Goal: Task Accomplishment & Management: Use online tool/utility

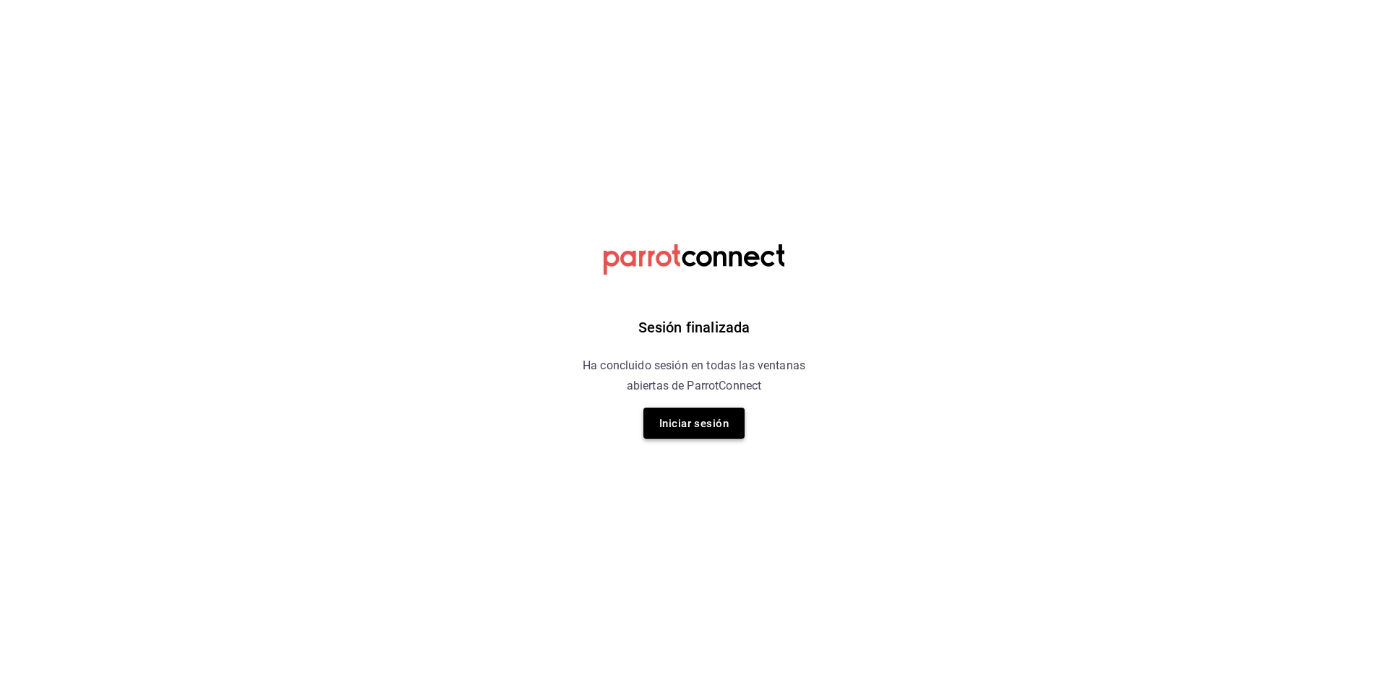
click at [696, 435] on button "Iniciar sesión" at bounding box center [694, 423] width 101 height 31
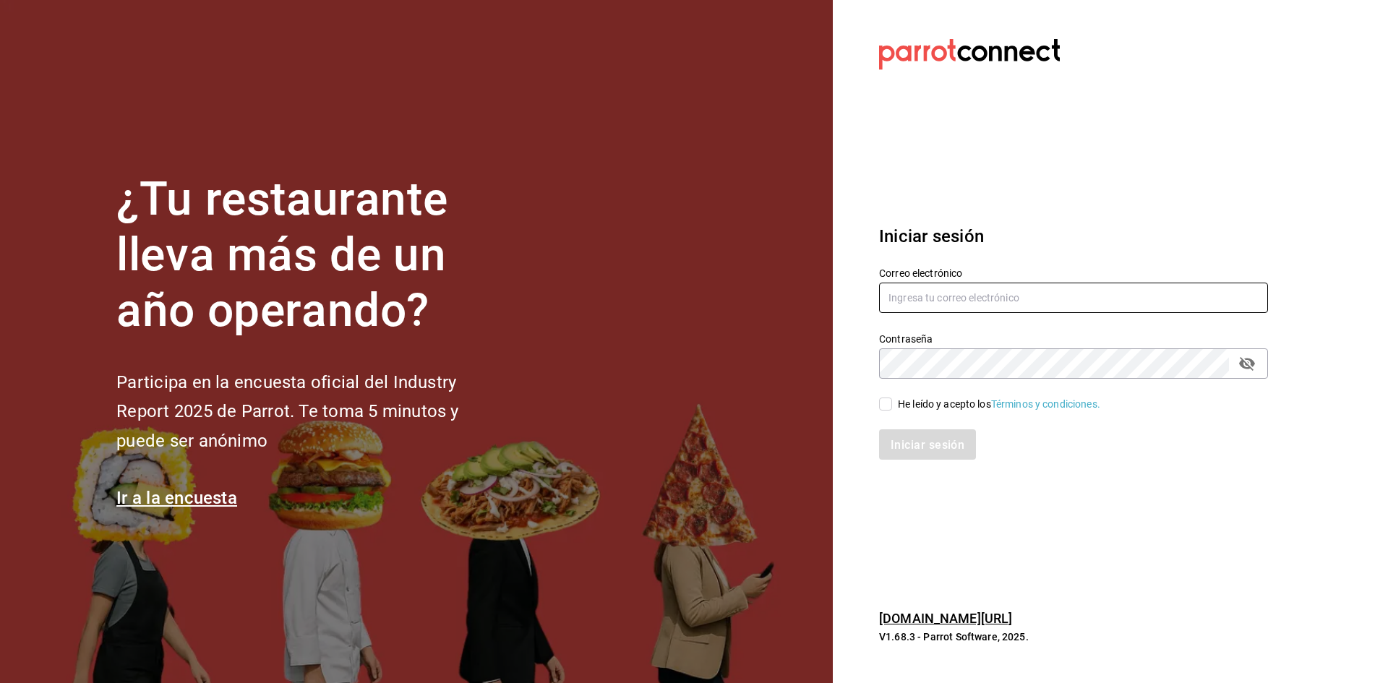
type input "facturas@tuesdaysnfridays.com"
click at [900, 306] on input "facturas@tuesdaysnfridays.com" at bounding box center [1073, 298] width 389 height 30
click at [889, 404] on input "He leído y acepto los Términos y condiciones." at bounding box center [885, 404] width 13 height 13
checkbox input "true"
click at [897, 434] on button "Iniciar sesión" at bounding box center [928, 445] width 98 height 30
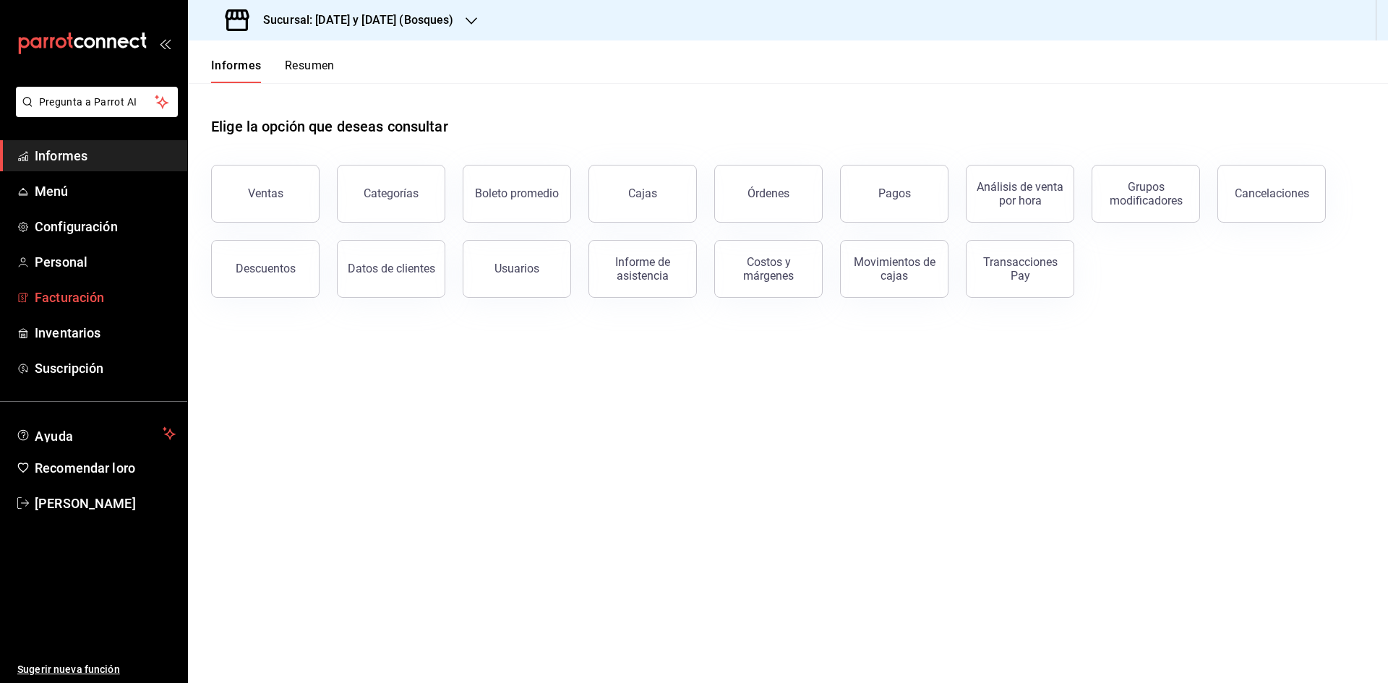
click at [135, 284] on link "Facturación" at bounding box center [93, 297] width 187 height 31
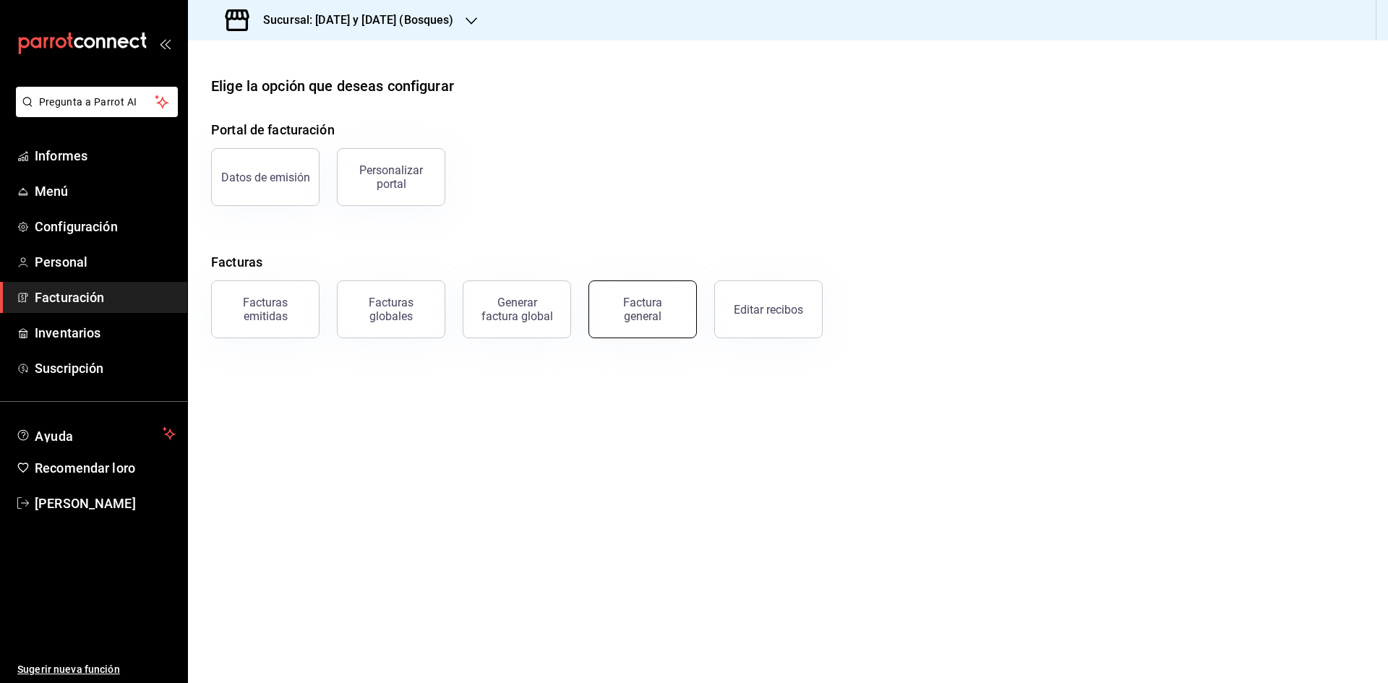
click at [655, 304] on font "Factura general" at bounding box center [642, 309] width 39 height 27
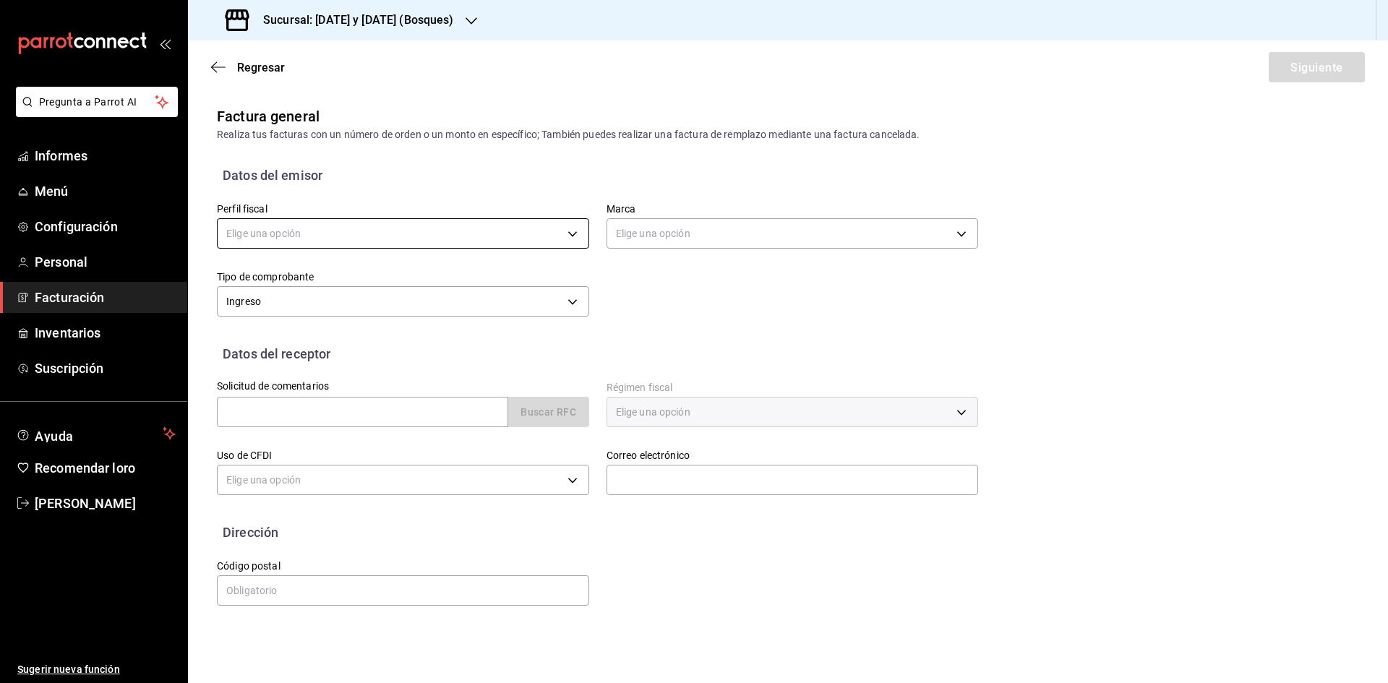
click at [462, 221] on body "Pregunta a Parrot AI Informes Menú Configuración Personal Facturación Inventari…" at bounding box center [694, 341] width 1388 height 683
click at [459, 16] on div at bounding box center [694, 341] width 1388 height 683
click at [443, 20] on font "Sucursal: [DATE] y [DATE] (Bosques)" at bounding box center [358, 20] width 191 height 14
click at [321, 123] on font "[DATE] y [DATE] (Canteras)" at bounding box center [260, 127] width 121 height 12
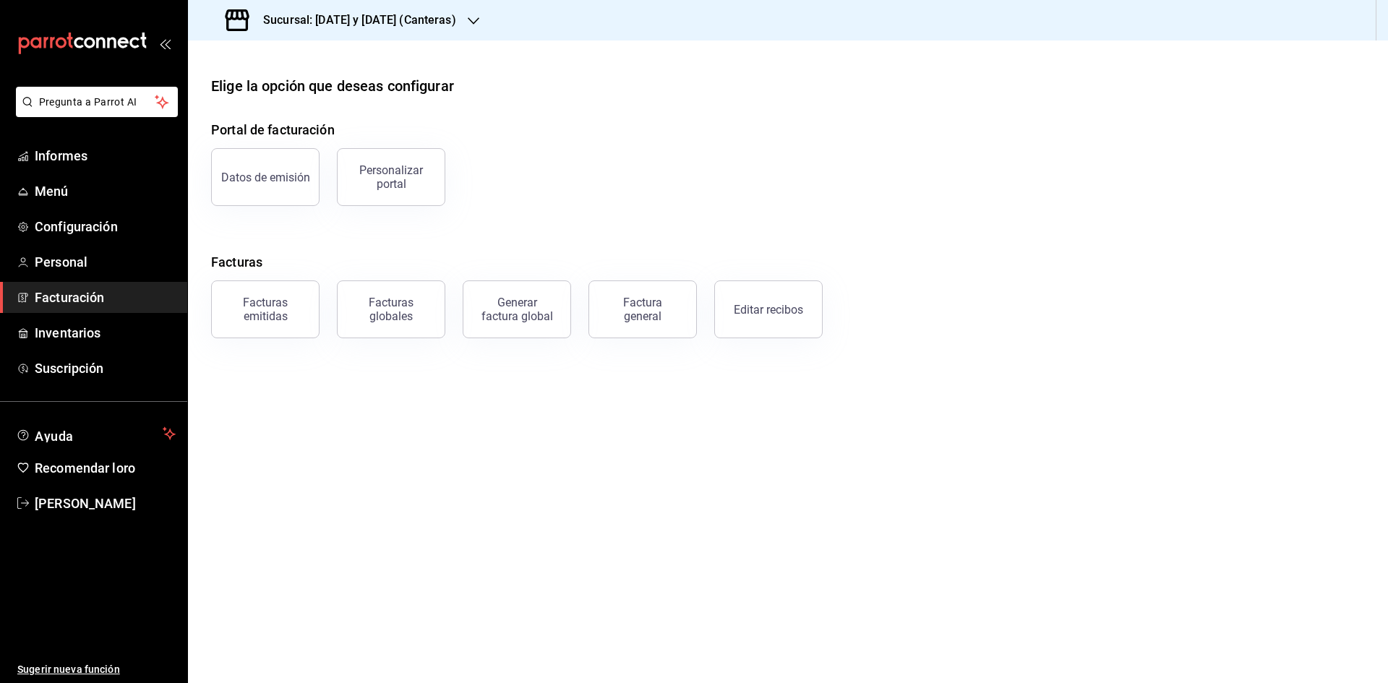
click at [45, 301] on font "Facturación" at bounding box center [69, 297] width 69 height 15
click at [97, 300] on font "Facturación" at bounding box center [69, 297] width 69 height 15
click at [632, 295] on button "Factura general" at bounding box center [643, 310] width 108 height 58
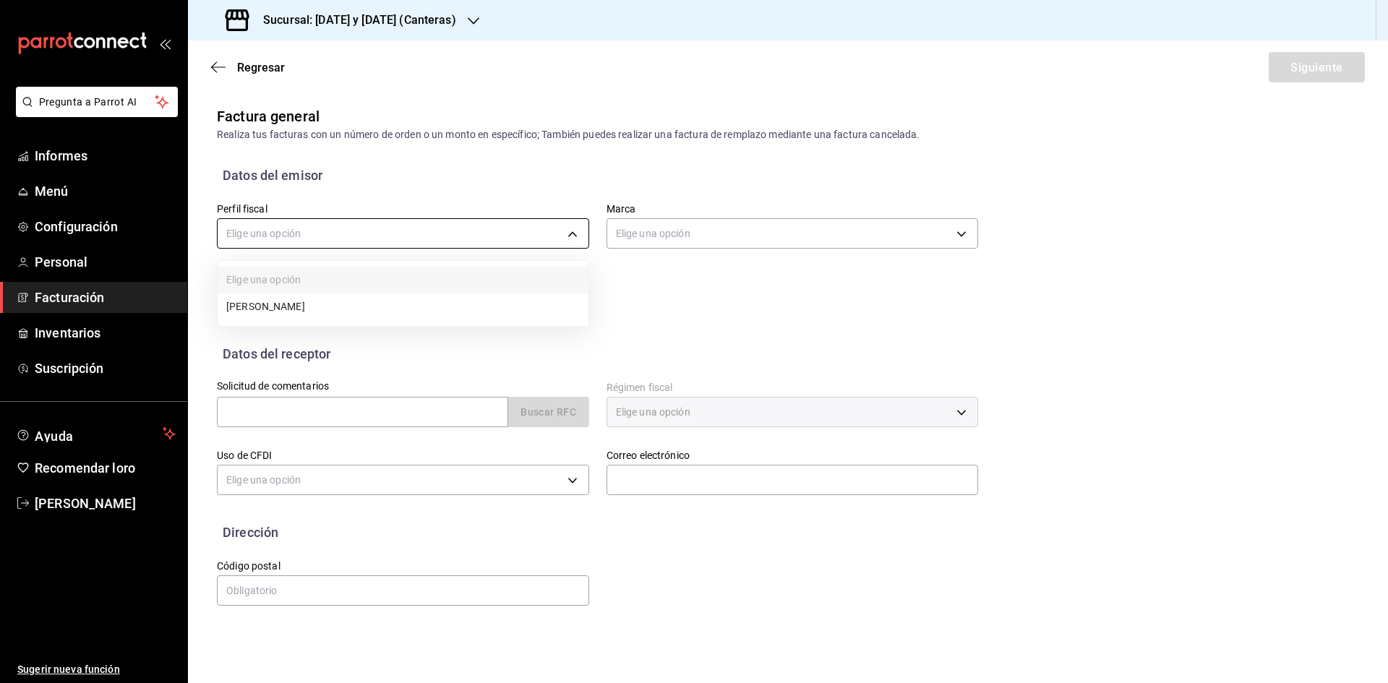
click at [554, 247] on body "Pregunta a Parrot AI Informes Menú Configuración Personal Facturación Inventari…" at bounding box center [694, 341] width 1388 height 683
click at [305, 302] on font "[PERSON_NAME]" at bounding box center [265, 308] width 79 height 12
type input "c9cd24ef-4caf-4a7b-8585-89d79b9dc07f"
type input "72192942-13c2-4f84-be82-f50c87f3379a"
click at [623, 310] on div "Perfil fiscal [PERSON_NAME] c9cd24ef-4caf-4a7b-8585-89d79b9dc07f Marca [DATE] y…" at bounding box center [589, 253] width 779 height 136
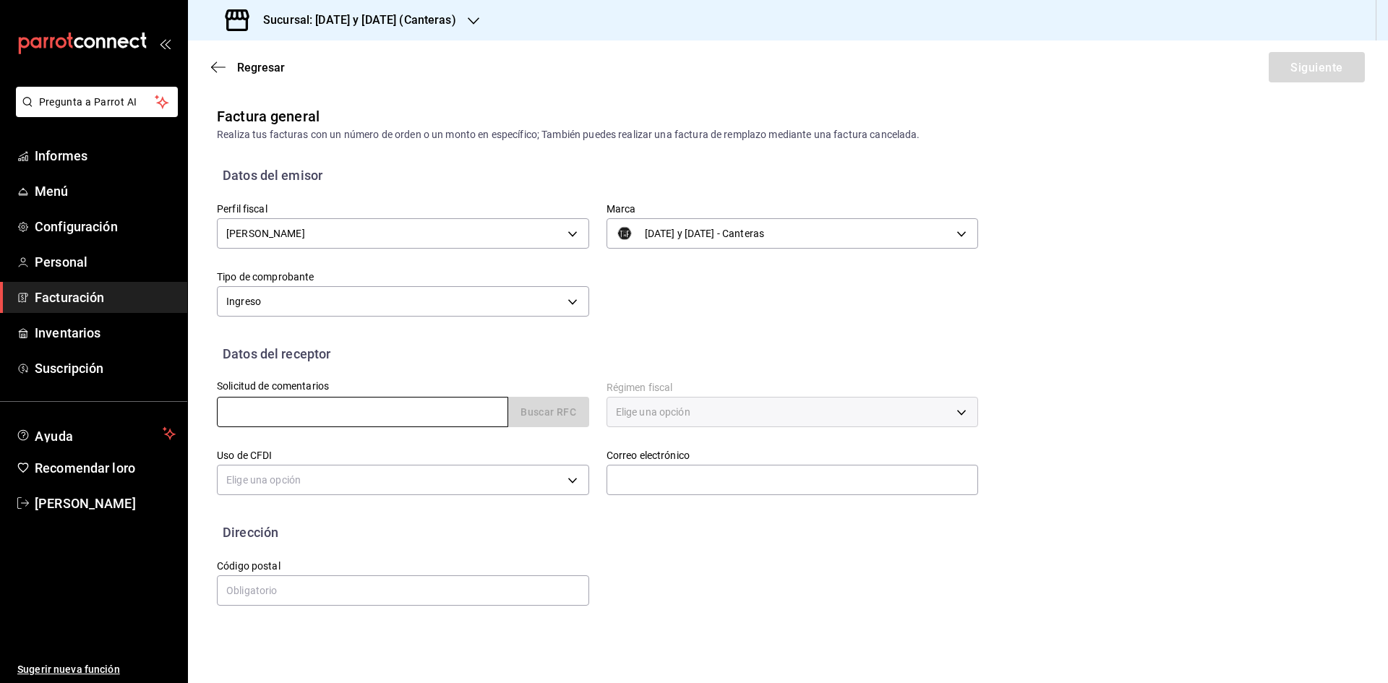
click at [399, 411] on input "text" at bounding box center [362, 412] width 291 height 30
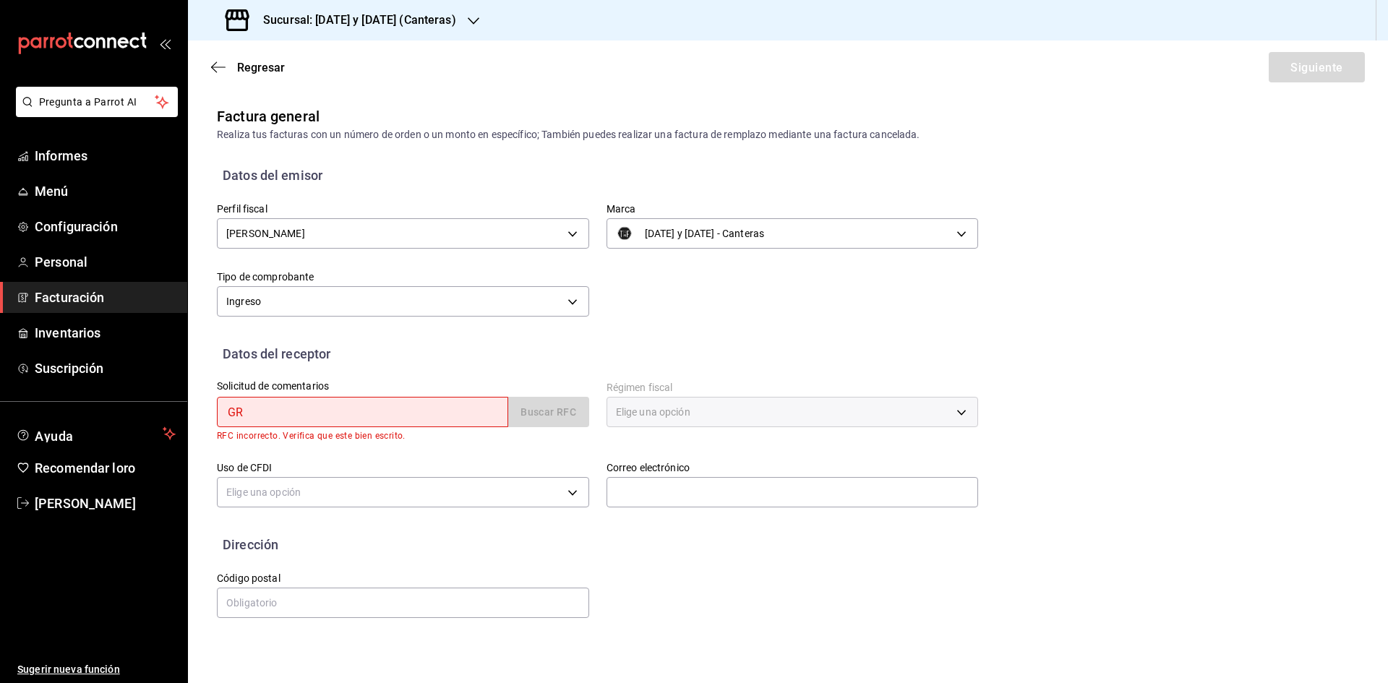
type input "GRO"
click at [380, 412] on input "GRO" at bounding box center [362, 412] width 291 height 30
